Goal: Task Accomplishment & Management: Complete application form

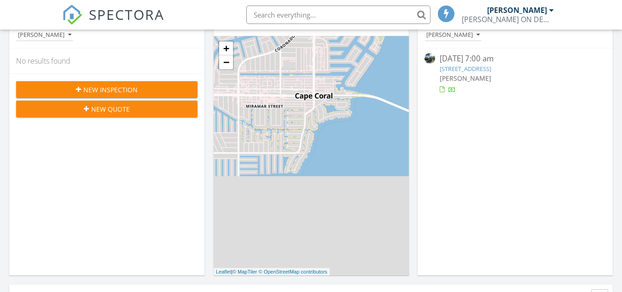
scroll to position [5, 5]
click at [105, 89] on span "New Inspection" at bounding box center [110, 90] width 54 height 10
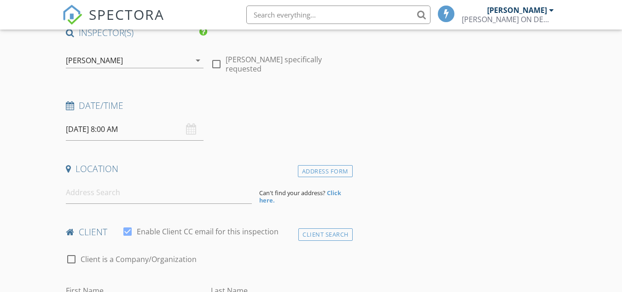
scroll to position [81, 0]
click at [157, 129] on input "[DATE] 8:00 AM" at bounding box center [135, 128] width 138 height 23
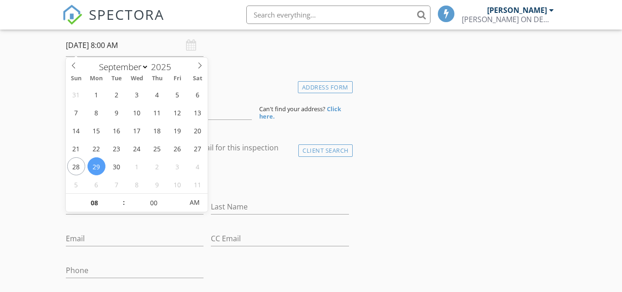
scroll to position [164, 0]
type input "09"
type input "[DATE] 9:00 AM"
click at [120, 197] on span at bounding box center [119, 197] width 6 height 9
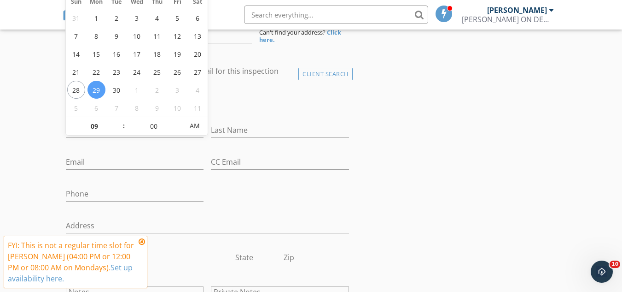
scroll to position [241, 0]
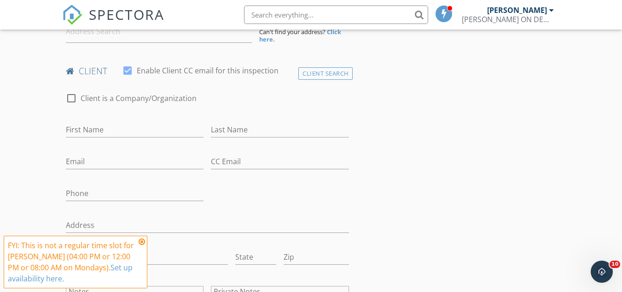
click at [203, 179] on div "Phone" at bounding box center [134, 194] width 145 height 32
click at [108, 130] on input "First Name" at bounding box center [135, 129] width 138 height 15
type input "[PERSON_NAME]"
click at [235, 128] on input "Last Name" at bounding box center [280, 129] width 138 height 15
type input "Wood"
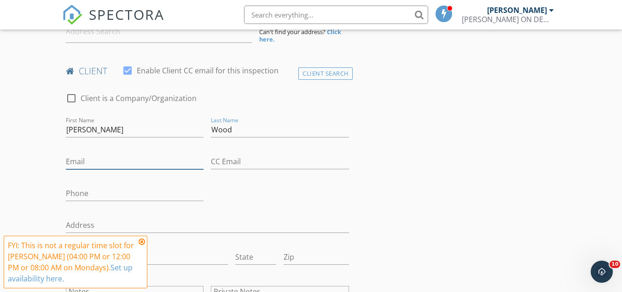
click at [117, 166] on input "Email" at bounding box center [135, 161] width 138 height 15
type input "[EMAIL_ADDRESS][DOMAIN_NAME]"
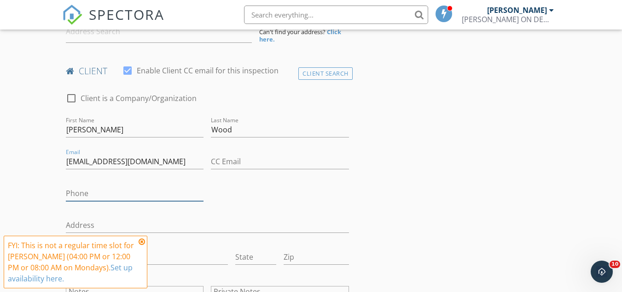
click at [93, 190] on input "Phone" at bounding box center [135, 193] width 138 height 15
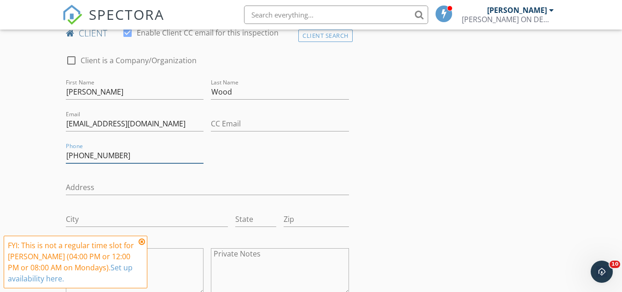
scroll to position [281, 0]
type input "[PHONE_NUMBER]"
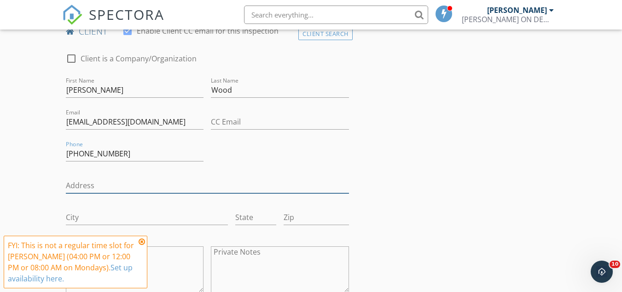
click at [90, 182] on input "Address" at bounding box center [207, 185] width 283 height 15
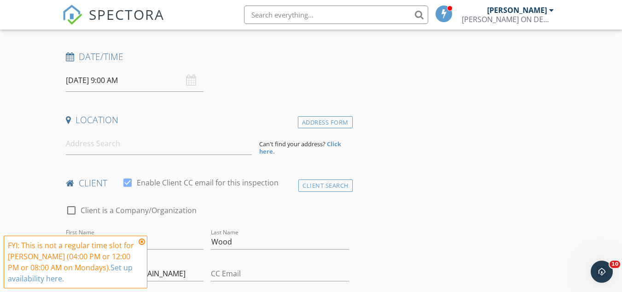
scroll to position [129, 0]
click at [81, 137] on input at bounding box center [159, 144] width 186 height 23
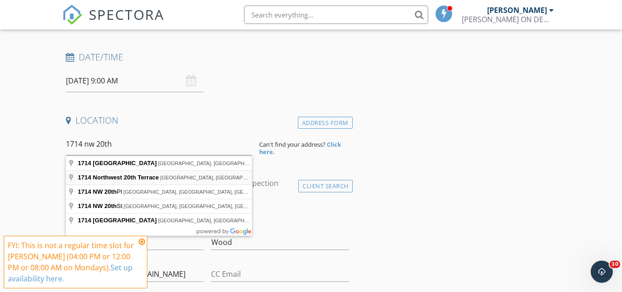
type input "1714 [GEOGRAPHIC_DATA], [GEOGRAPHIC_DATA], [GEOGRAPHIC_DATA], [GEOGRAPHIC_DATA]"
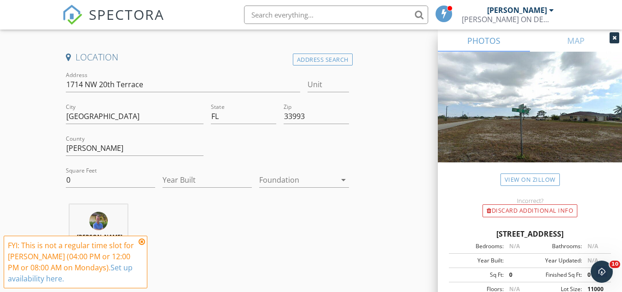
scroll to position [192, 0]
click at [87, 176] on input "0" at bounding box center [110, 179] width 89 height 15
type input "1818"
click at [187, 177] on input "Year Built" at bounding box center [207, 179] width 89 height 15
type input "2025"
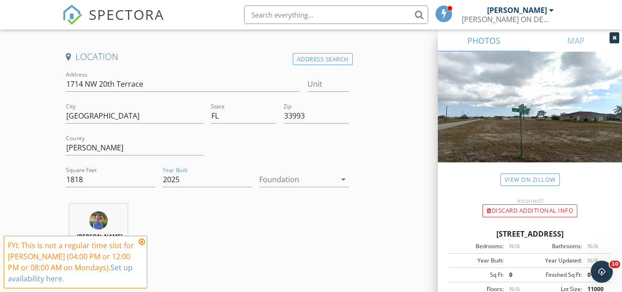
click at [344, 180] on icon "arrow_drop_down" at bounding box center [343, 179] width 11 height 11
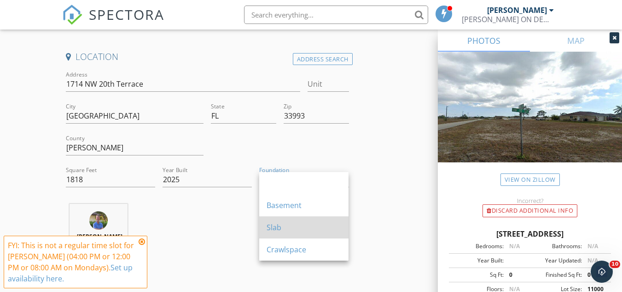
click at [300, 222] on div "Slab" at bounding box center [304, 227] width 75 height 11
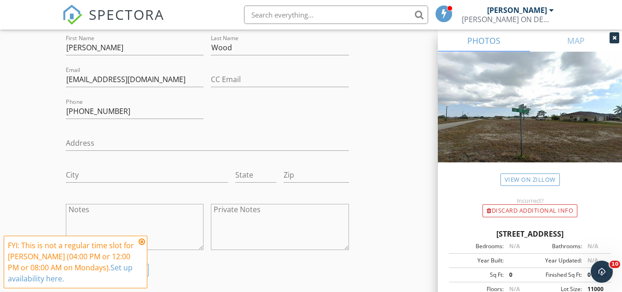
scroll to position [512, 0]
click at [87, 138] on input "Address" at bounding box center [207, 142] width 283 height 15
type input "1714 NW 20th Ter"
click at [80, 176] on input "City" at bounding box center [147, 174] width 162 height 15
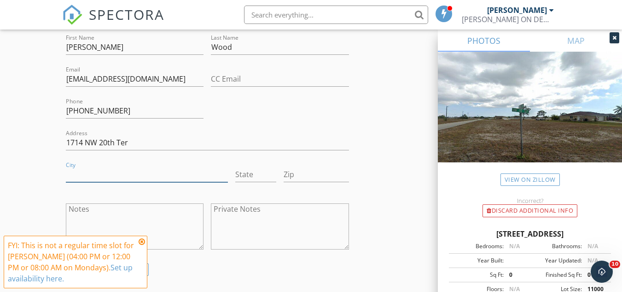
type input "[GEOGRAPHIC_DATA]"
click at [241, 174] on input "State" at bounding box center [255, 174] width 41 height 15
type input "FL"
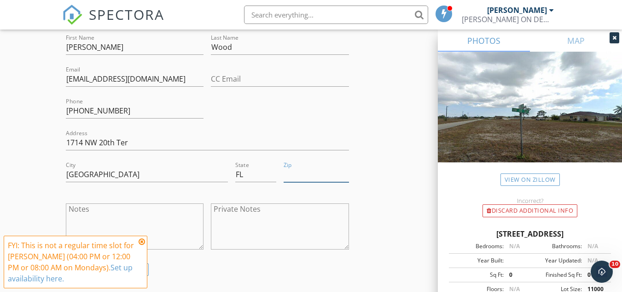
click at [296, 171] on input "Zip" at bounding box center [316, 174] width 65 height 15
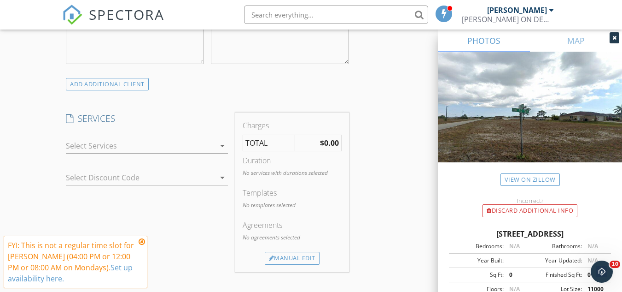
scroll to position [698, 0]
type input "33993"
click at [223, 146] on icon "arrow_drop_down" at bounding box center [222, 145] width 11 height 11
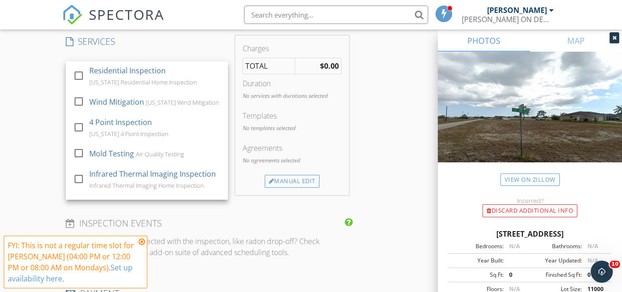
scroll to position [774, 0]
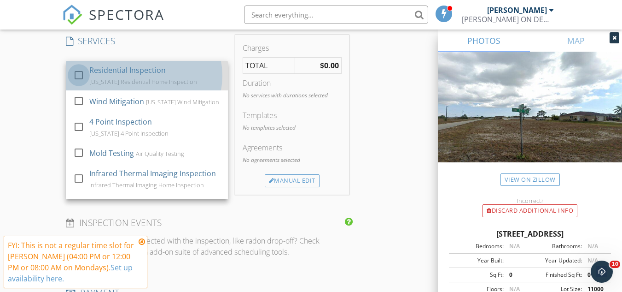
click at [80, 73] on div at bounding box center [79, 75] width 16 height 16
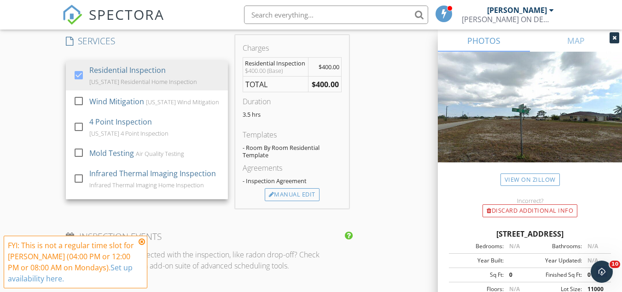
click at [33, 91] on div "New Inspection Click here to use the New Order Form INSPECTOR(S) check_box [PER…" at bounding box center [311, 126] width 622 height 1695
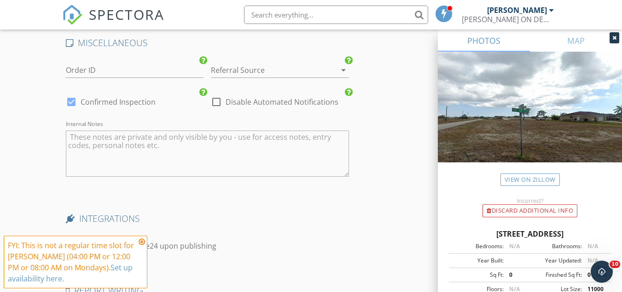
scroll to position [1458, 0]
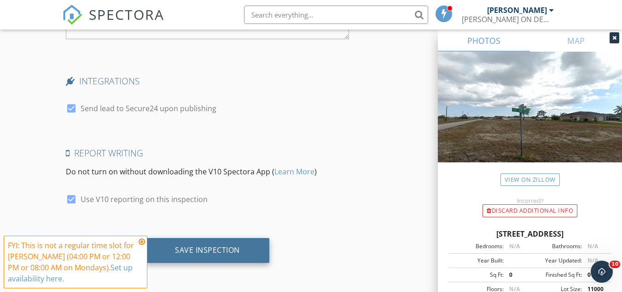
click at [228, 246] on div "Save Inspection" at bounding box center [207, 249] width 65 height 9
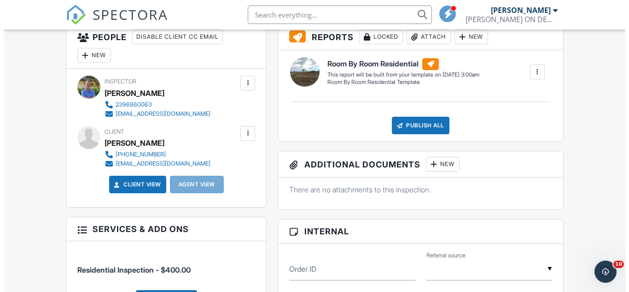
scroll to position [245, 0]
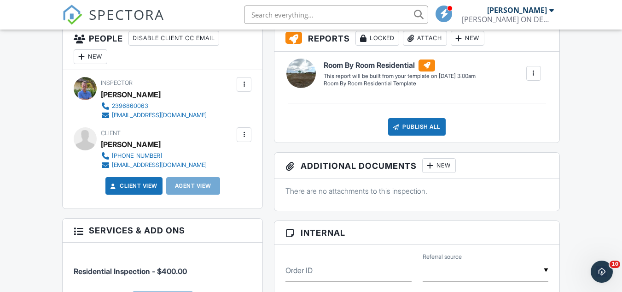
click at [244, 137] on div at bounding box center [244, 134] width 9 height 9
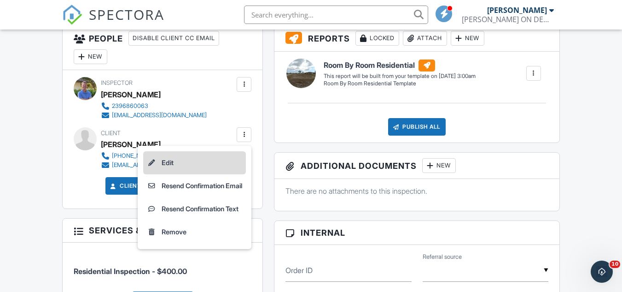
click at [166, 159] on li "Edit" at bounding box center [194, 162] width 103 height 23
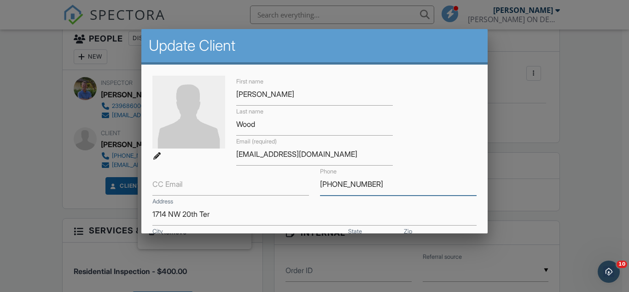
click at [320, 183] on input "[PHONE_NUMBER]" at bounding box center [398, 184] width 157 height 23
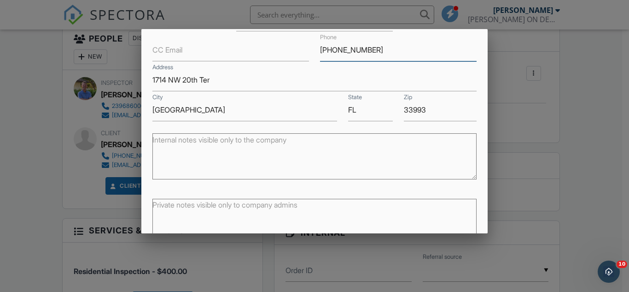
scroll to position [187, 0]
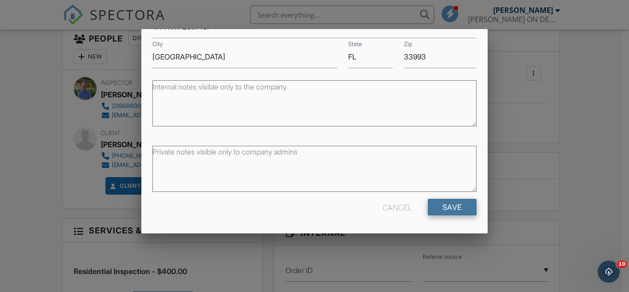
type input "614-312-6466"
click at [445, 207] on input "Save" at bounding box center [452, 207] width 49 height 17
